Goal: Information Seeking & Learning: Find specific fact

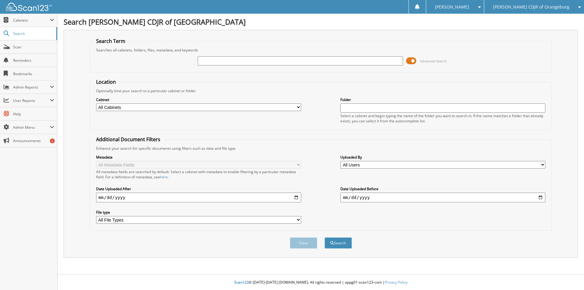
type input "a"
type input "bank reconcilliation"
click at [325, 237] on button "Search" at bounding box center [338, 242] width 27 height 11
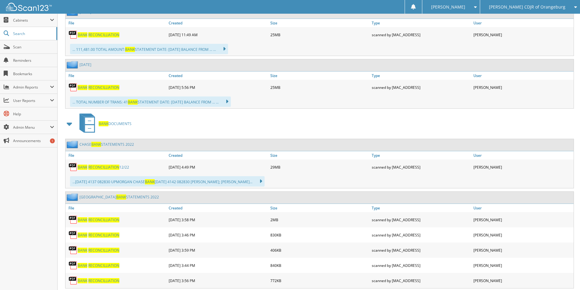
scroll to position [289, 0]
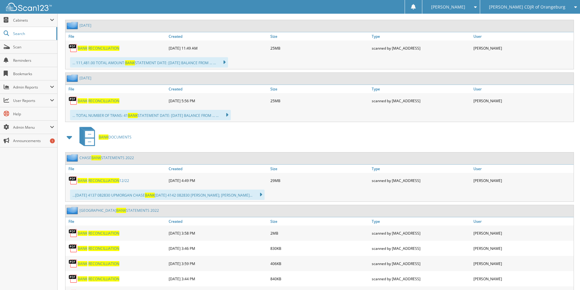
click at [76, 175] on div "BANK RECONCILLIATION 12/22" at bounding box center [116, 180] width 102 height 12
click at [100, 180] on span "RECONCILLIATION" at bounding box center [103, 180] width 31 height 5
click at [22, 20] on span "Cabinets" at bounding box center [31, 20] width 37 height 5
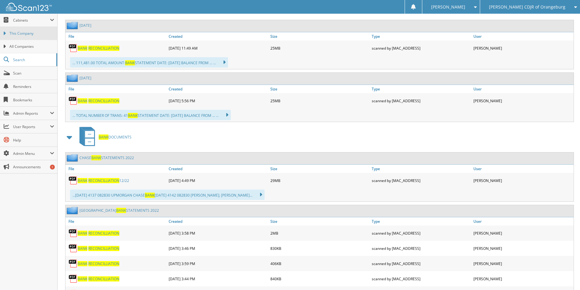
click at [23, 36] on link "This Company" at bounding box center [28, 33] width 57 height 13
